Goal: Download file/media

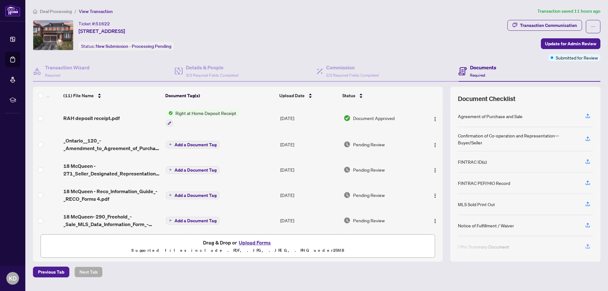
click at [223, 111] on span "Right at Home Deposit Receipt" at bounding box center [206, 113] width 66 height 7
click at [206, 142] on span "Right at Home Deposit Receipt" at bounding box center [205, 144] width 66 height 7
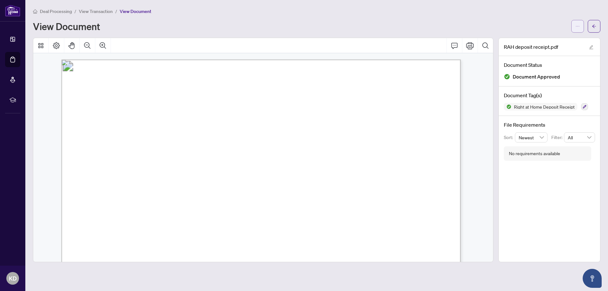
click at [578, 25] on icon "ellipsis" at bounding box center [577, 26] width 4 height 4
click at [557, 42] on span "Download" at bounding box center [555, 39] width 48 height 7
click at [596, 26] on icon "arrow-left" at bounding box center [594, 26] width 4 height 4
